Goal: Task Accomplishment & Management: Complete application form

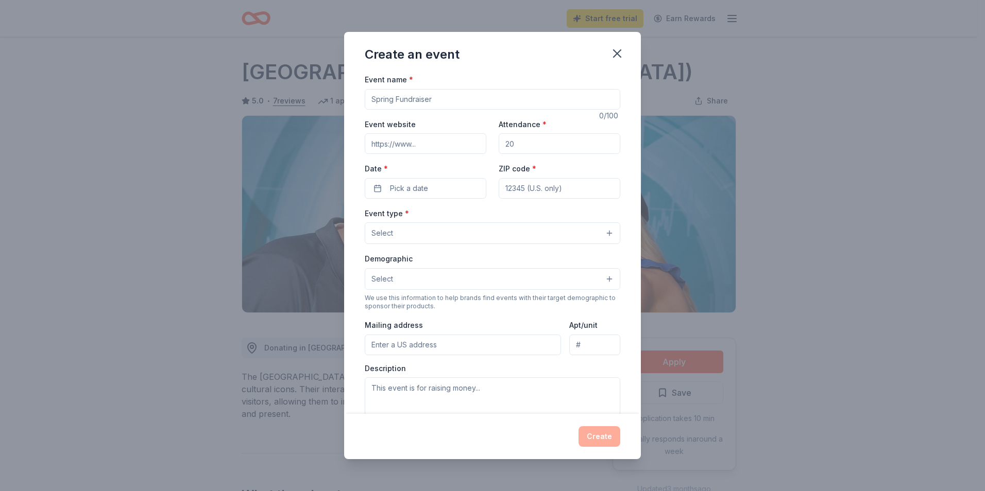
scroll to position [206, 0]
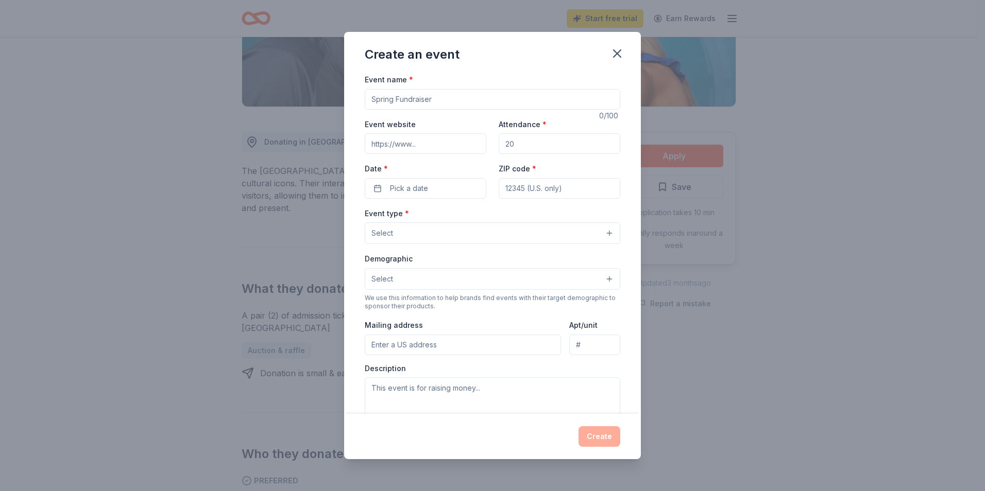
click at [422, 101] on input "Event name *" at bounding box center [492, 99] width 255 height 21
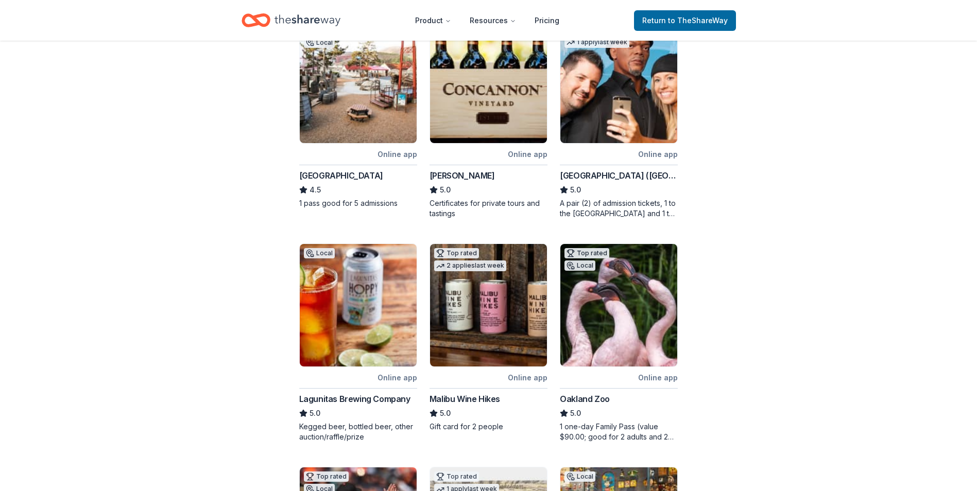
scroll to position [154, 0]
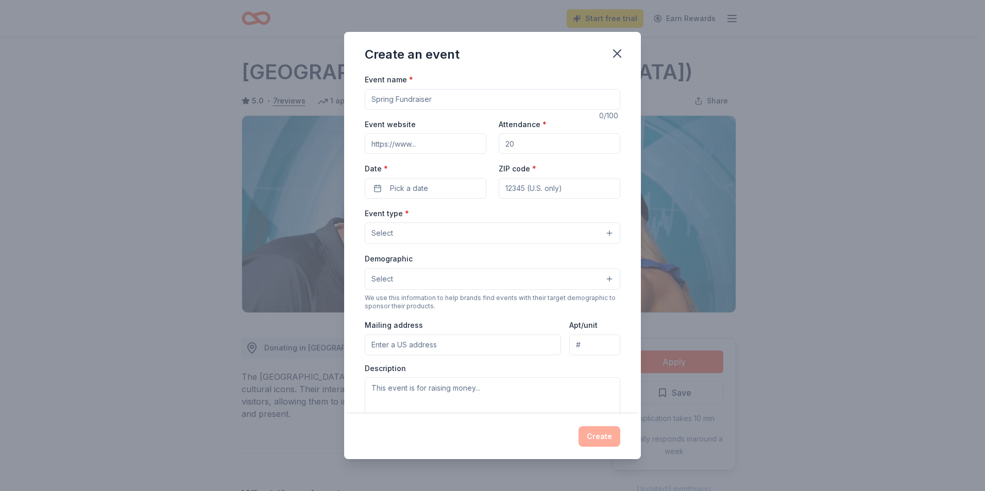
scroll to position [206, 0]
